Goal: Information Seeking & Learning: Check status

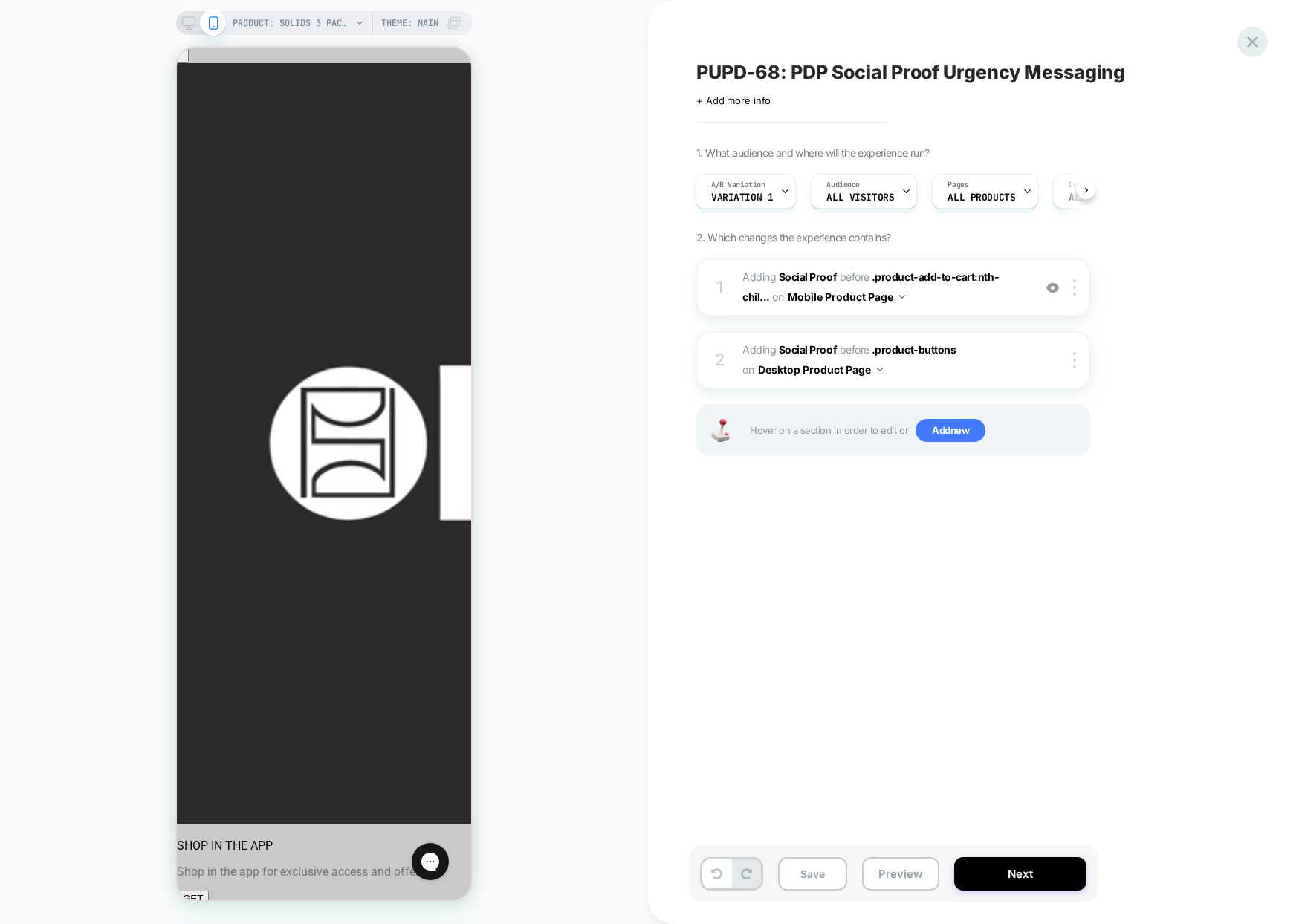
click at [0, 0] on icon at bounding box center [0, 0] width 0 height 0
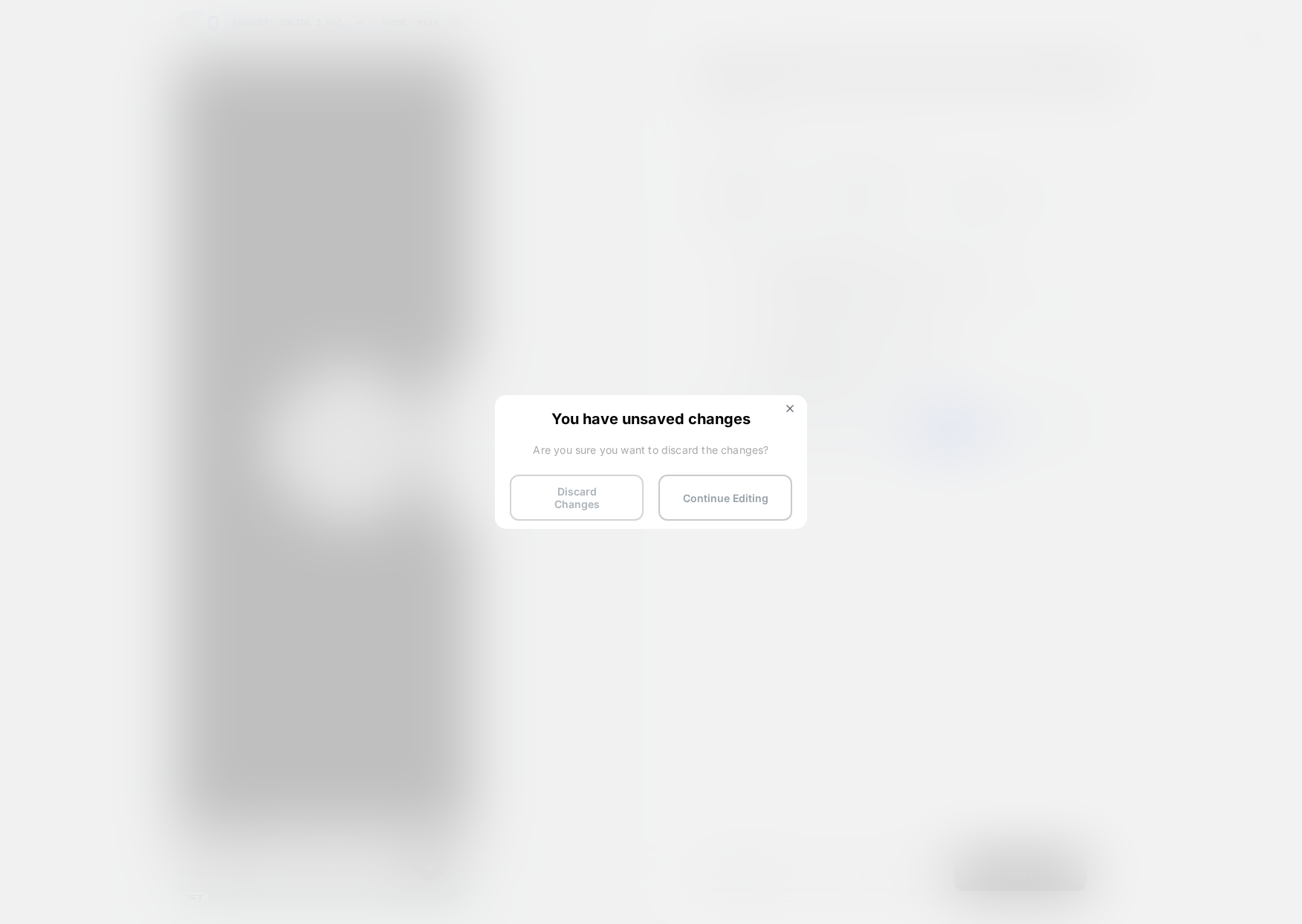
click at [629, 496] on button "Discard Changes" at bounding box center [577, 498] width 134 height 46
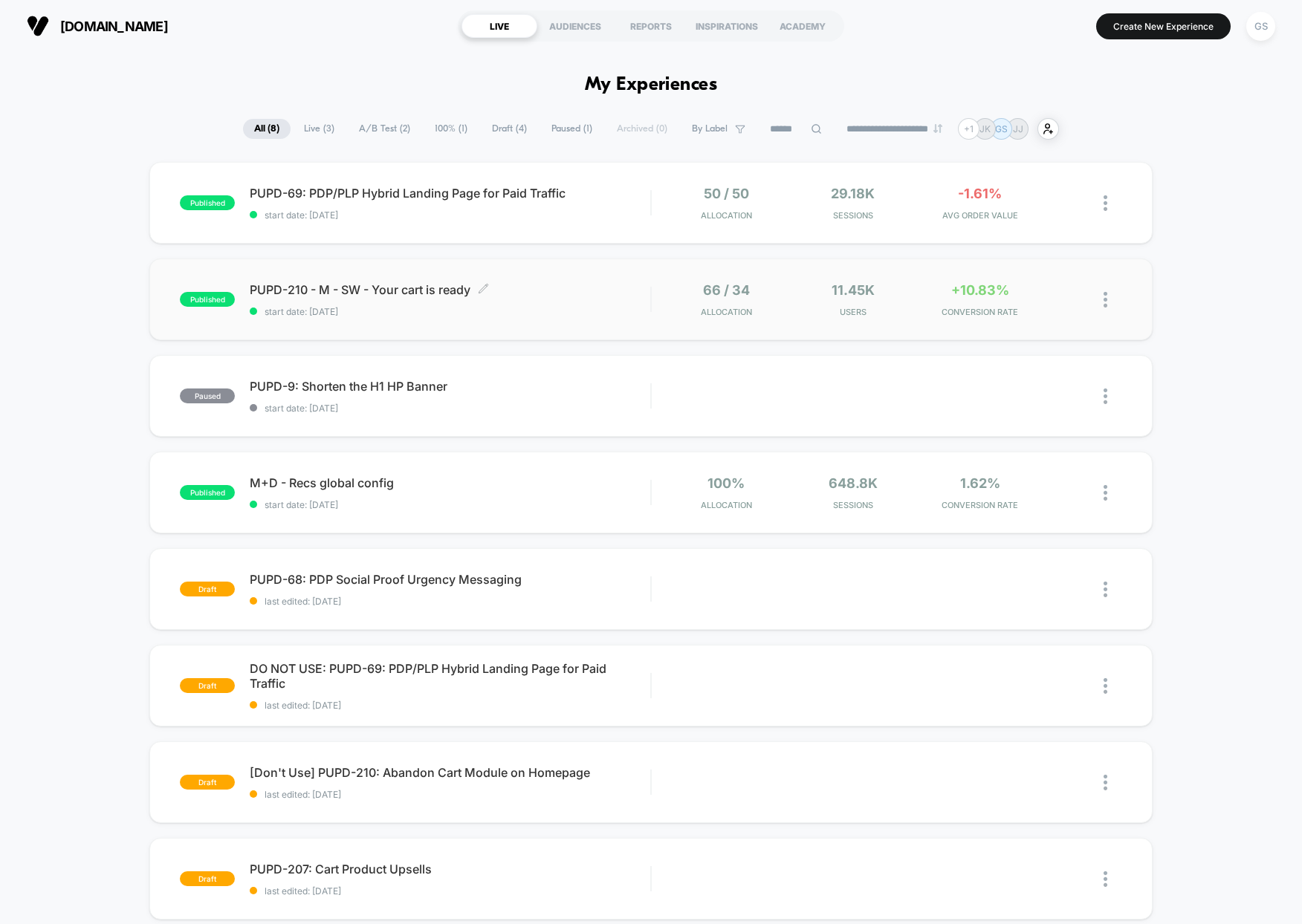
click at [424, 309] on span "start date: [DATE]" at bounding box center [449, 311] width 401 height 11
